Goal: Information Seeking & Learning: Learn about a topic

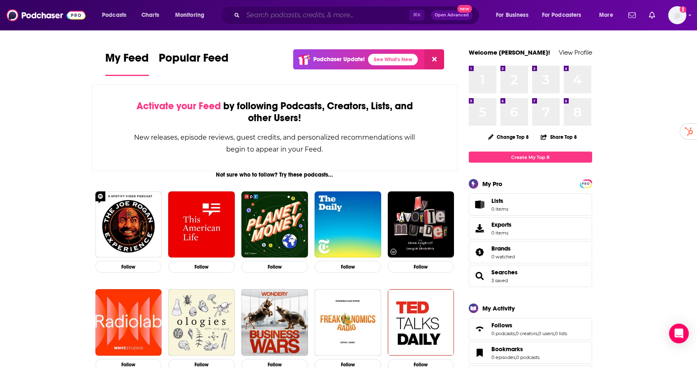
click at [252, 14] on input "Search podcasts, credits, & more..." at bounding box center [326, 15] width 166 height 13
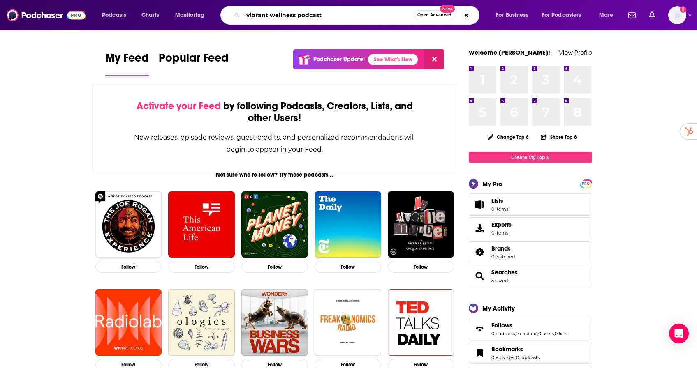
type input "vibrant wellness podcast"
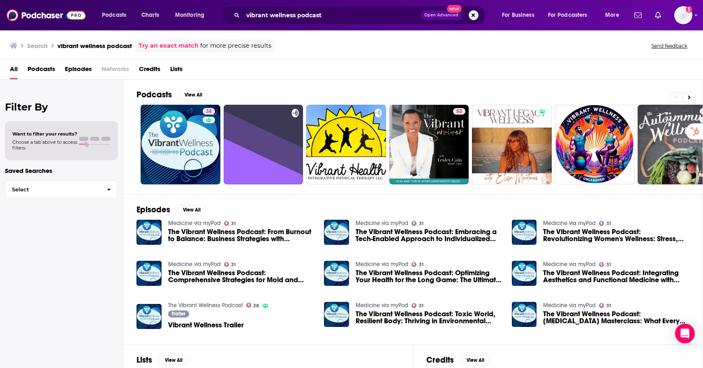
click at [269, 237] on span "The Vibrant Wellness Podcast: From Burnout to Balance: Business Strategies with…" at bounding box center [241, 235] width 146 height 14
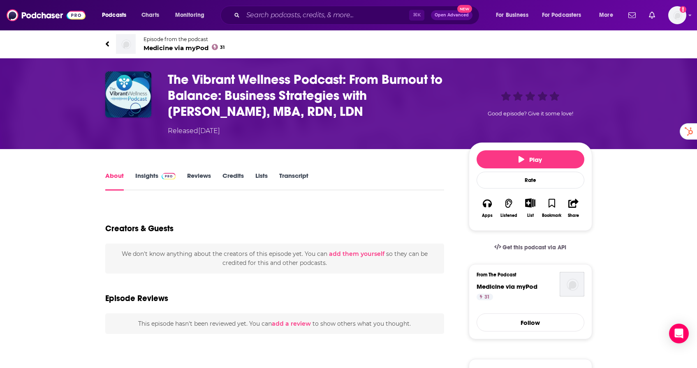
click at [143, 176] on link "Insights" at bounding box center [155, 181] width 41 height 19
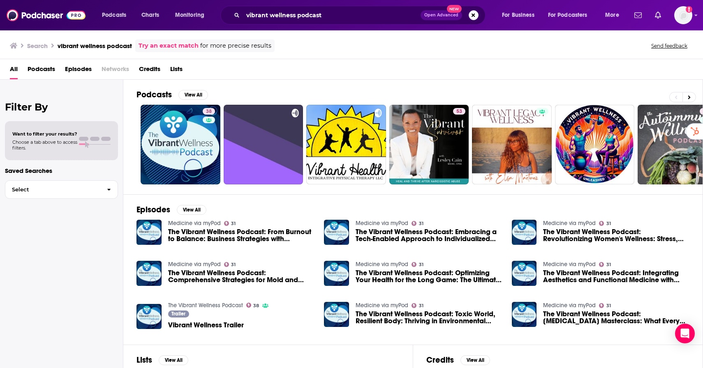
click at [223, 230] on span "The Vibrant Wellness Podcast: From Burnout to Balance: Business Strategies with…" at bounding box center [241, 235] width 146 height 14
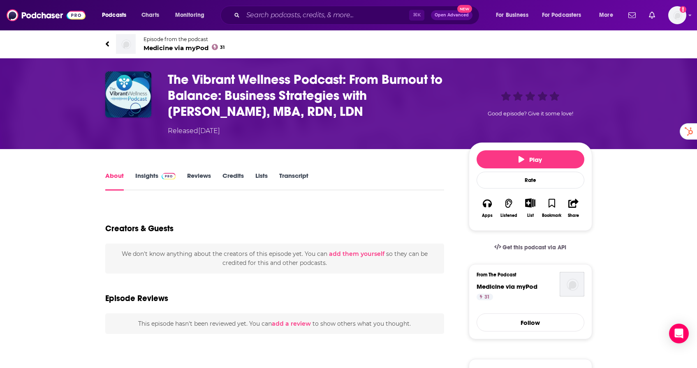
click at [154, 177] on link "Insights" at bounding box center [155, 181] width 41 height 19
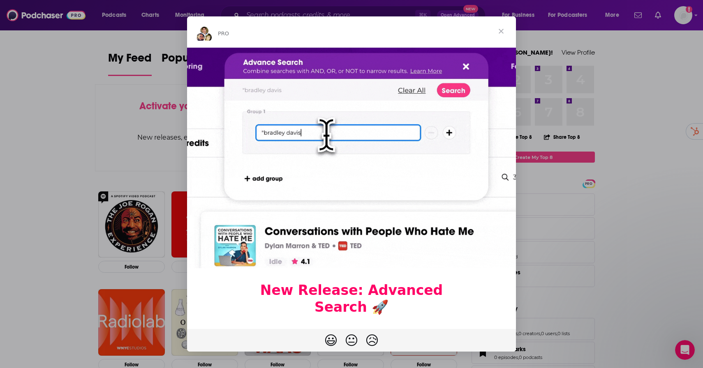
click at [501, 29] on span "Close" at bounding box center [501, 31] width 30 height 30
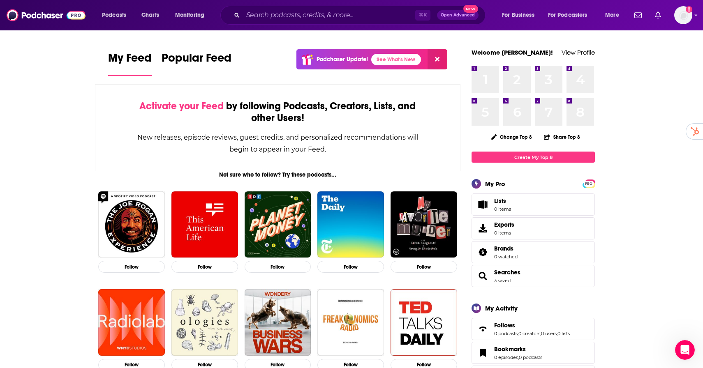
click at [293, 7] on div "⌘ K Open Advanced New" at bounding box center [352, 15] width 265 height 19
click at [285, 22] on div "⌘ K Open Advanced New" at bounding box center [352, 15] width 265 height 19
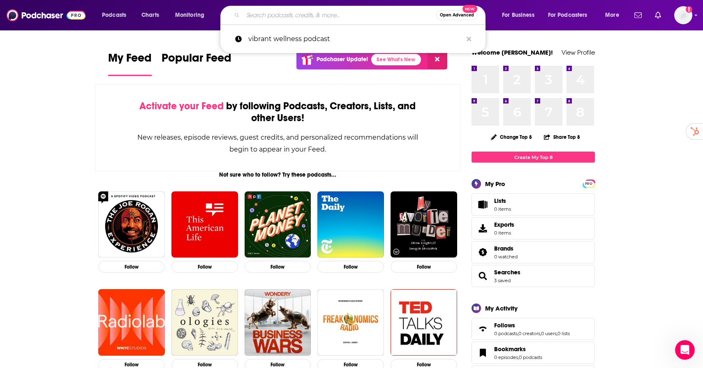
click at [285, 18] on input "Search podcasts, credits, & more..." at bounding box center [339, 15] width 193 height 13
type input "b"
click at [295, 40] on p "vibrant wellness podcast" at bounding box center [355, 38] width 214 height 21
type input "vibrant wellness podcast"
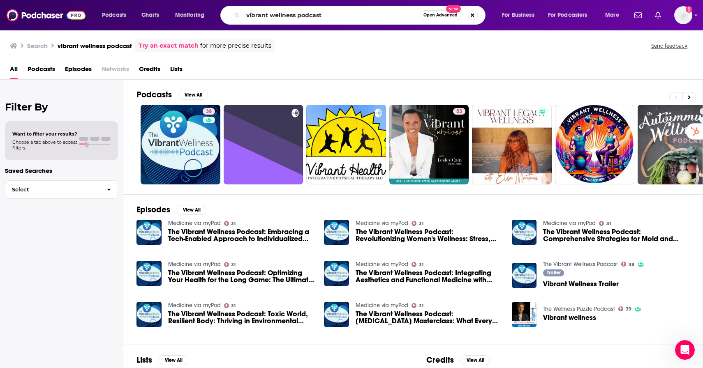
click at [270, 230] on span "The Vibrant Wellness Podcast: Embracing a Tech-Enabled Approach to Individualiz…" at bounding box center [241, 235] width 146 height 14
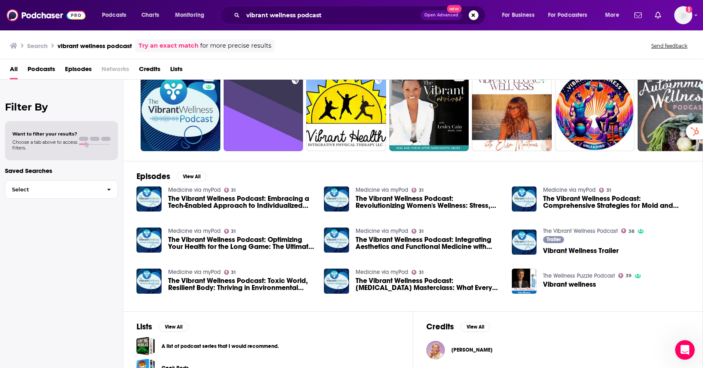
scroll to position [29, 0]
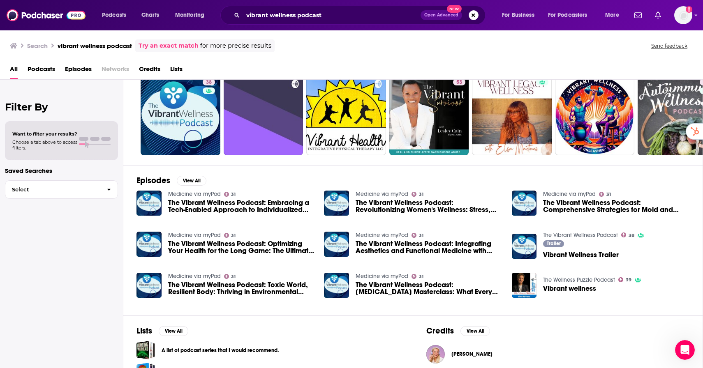
click at [240, 201] on span "The Vibrant Wellness Podcast: Embracing a Tech-Enabled Approach to Individualiz…" at bounding box center [241, 206] width 146 height 14
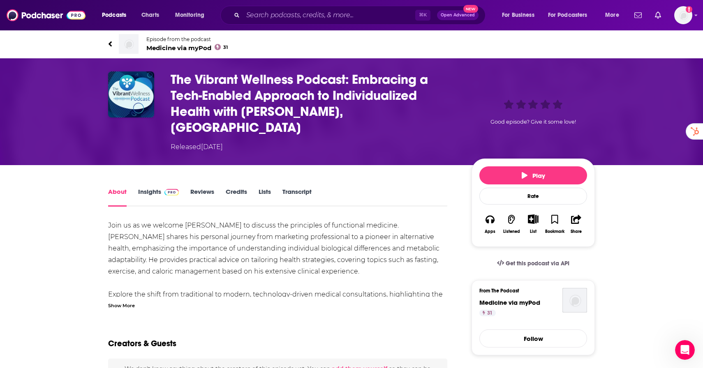
click at [155, 188] on link "Insights" at bounding box center [158, 197] width 41 height 19
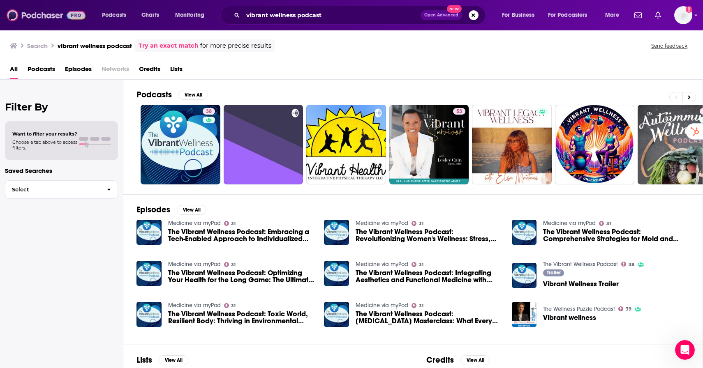
click at [59, 19] on img at bounding box center [46, 15] width 79 height 16
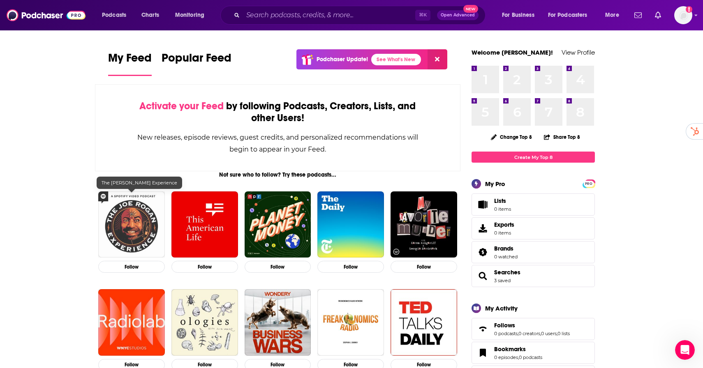
click at [138, 211] on img "The Joe Rogan Experience" at bounding box center [131, 224] width 67 height 67
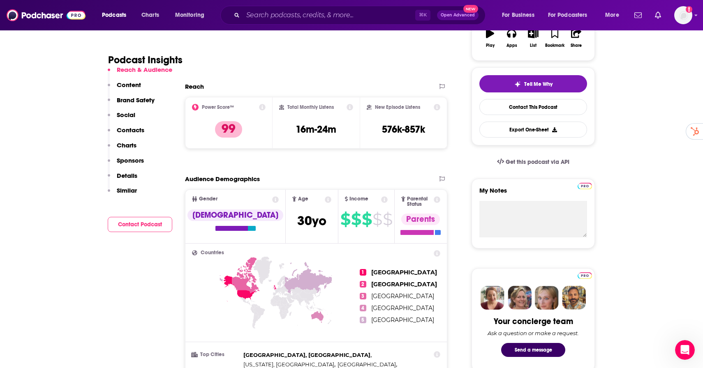
scroll to position [166, 0]
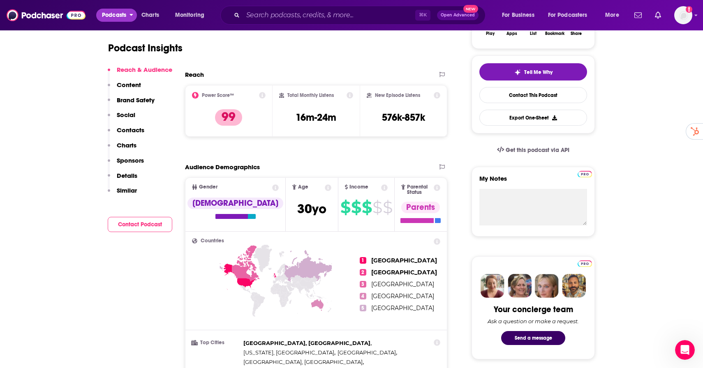
click at [114, 15] on span "Podcasts" at bounding box center [114, 15] width 24 height 12
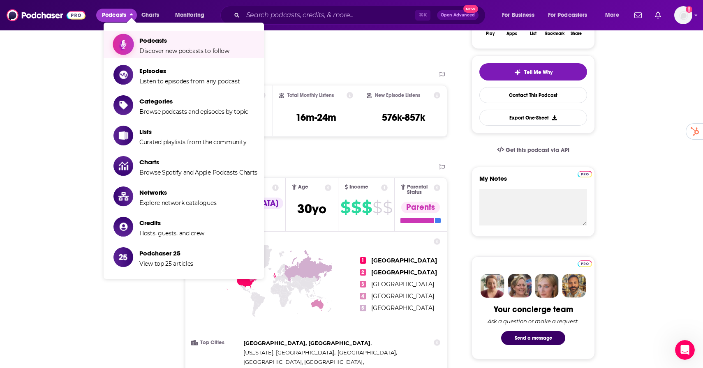
click at [156, 42] on span "Podcasts" at bounding box center [184, 41] width 90 height 8
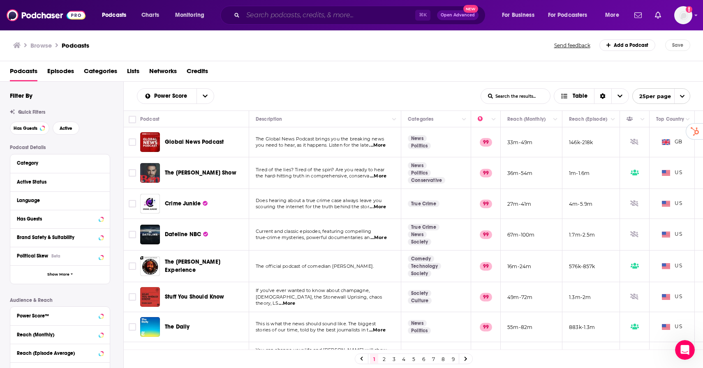
click at [266, 14] on input "Search podcasts, credits, & more..." at bounding box center [329, 15] width 172 height 13
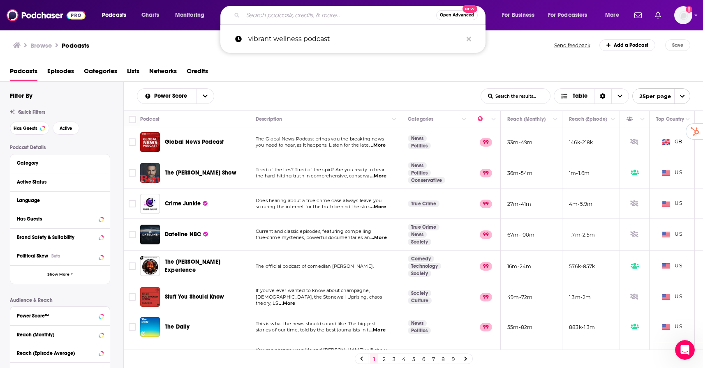
type input "b"
click at [282, 46] on p "vibrant wellness podcast" at bounding box center [355, 38] width 214 height 21
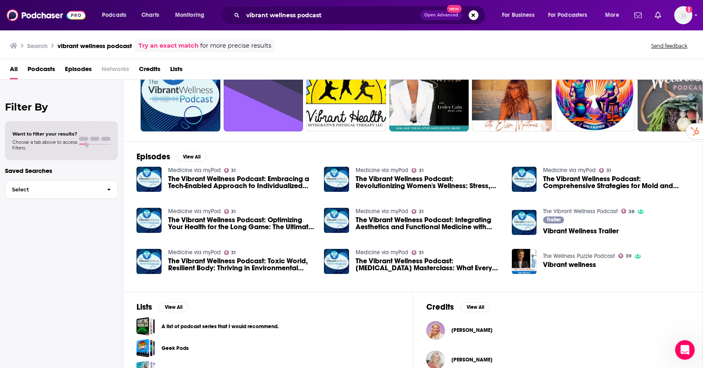
scroll to position [58, 0]
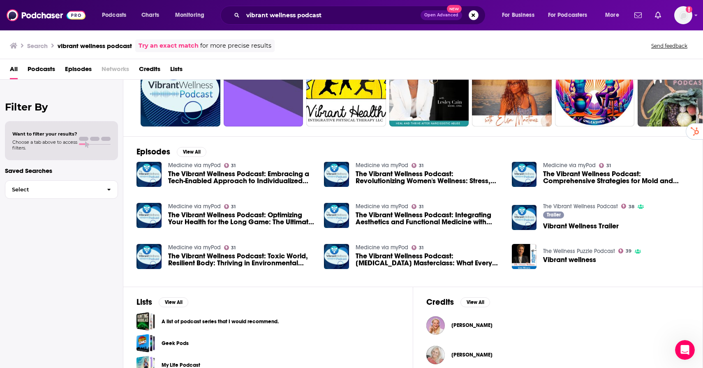
click at [363, 180] on span "The Vibrant Wellness Podcast: Revolutionizing Women's Wellness: Stress, Hormone…" at bounding box center [428, 178] width 146 height 14
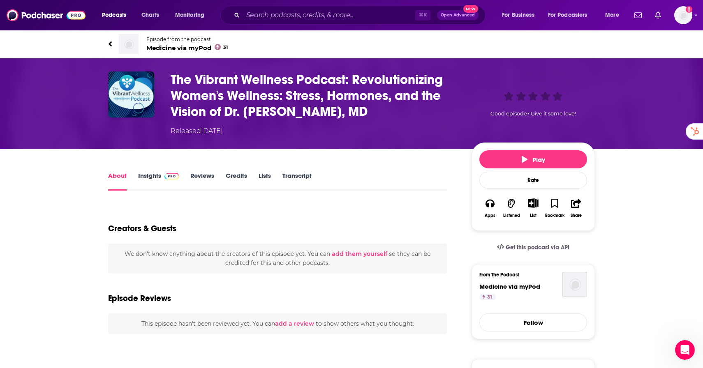
click at [152, 175] on link "Insights" at bounding box center [158, 181] width 41 height 19
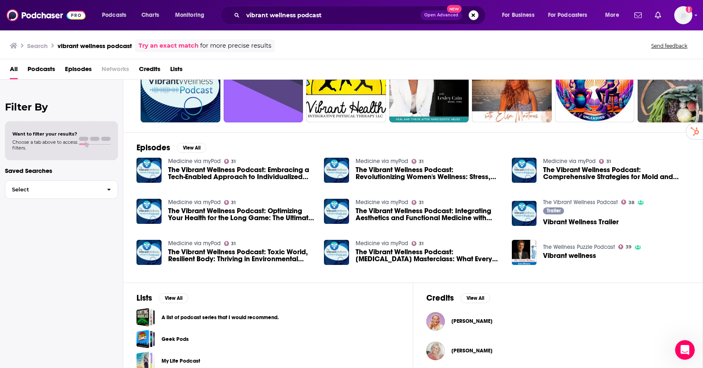
scroll to position [67, 0]
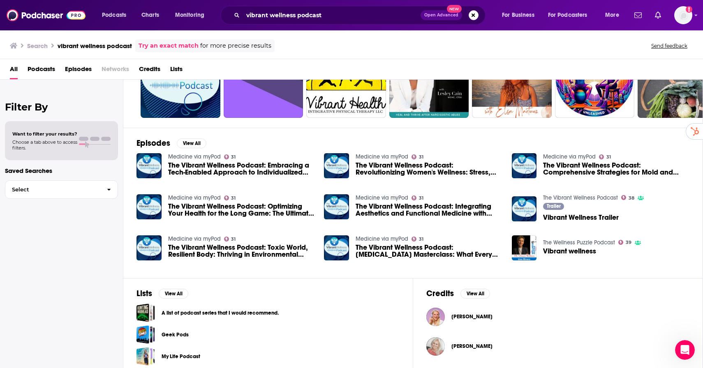
click at [405, 248] on span "The Vibrant Wellness Podcast: [MEDICAL_DATA] Masterclass: What Every Functional…" at bounding box center [428, 251] width 146 height 14
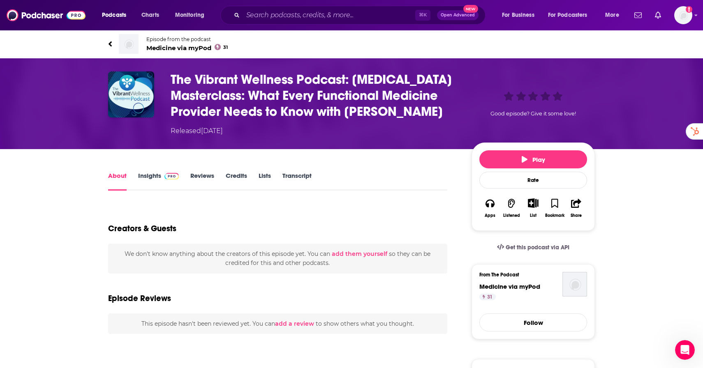
click at [158, 191] on link "Insights" at bounding box center [158, 181] width 41 height 19
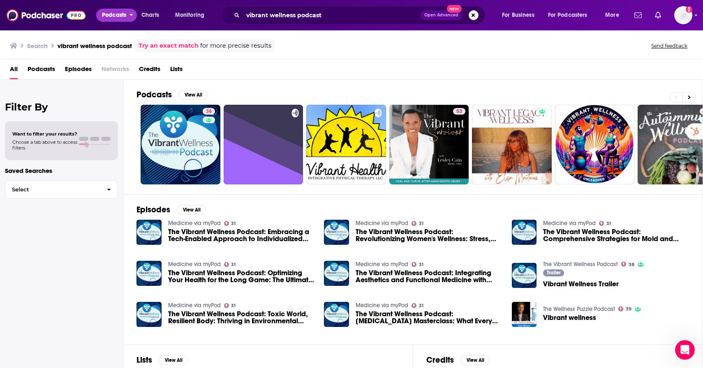
click at [127, 16] on button "Podcasts" at bounding box center [116, 15] width 41 height 13
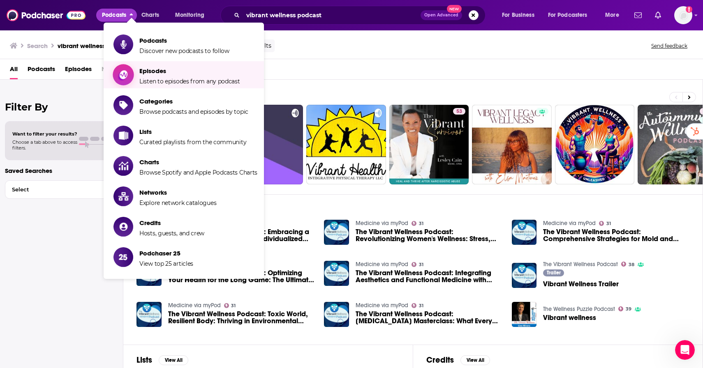
click at [169, 74] on span "Episodes" at bounding box center [189, 71] width 101 height 8
